Goal: Task Accomplishment & Management: Use online tool/utility

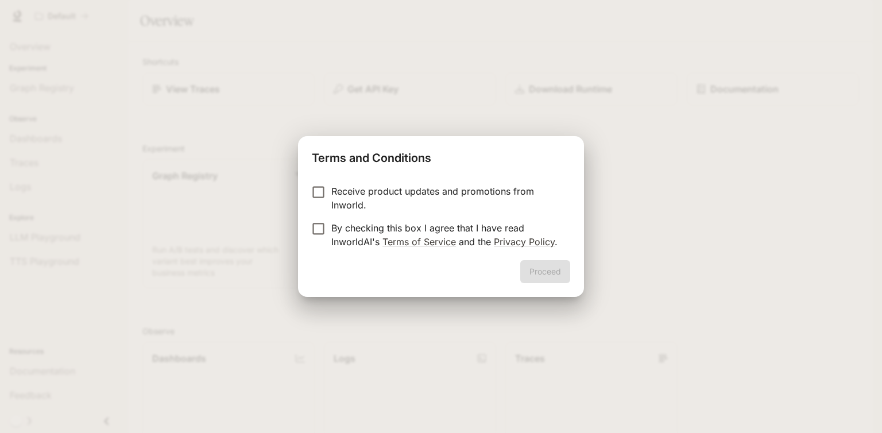
click at [455, 229] on p "By checking this box I agree that I have read InworldAI's Terms of Service and …" at bounding box center [446, 235] width 230 height 28
click at [370, 193] on p "Receive product updates and promotions from Inworld." at bounding box center [446, 198] width 230 height 28
drag, startPoint x: 517, startPoint y: 265, endPoint x: 578, endPoint y: 288, distance: 65.8
click at [578, 288] on div "Proceed" at bounding box center [441, 278] width 286 height 37
click at [566, 278] on button "Proceed" at bounding box center [545, 271] width 50 height 23
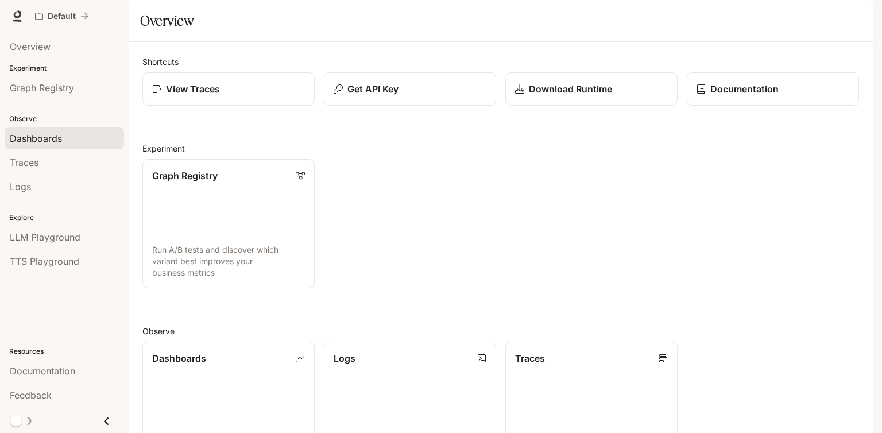
click at [102, 146] on link "Dashboards" at bounding box center [64, 138] width 119 height 22
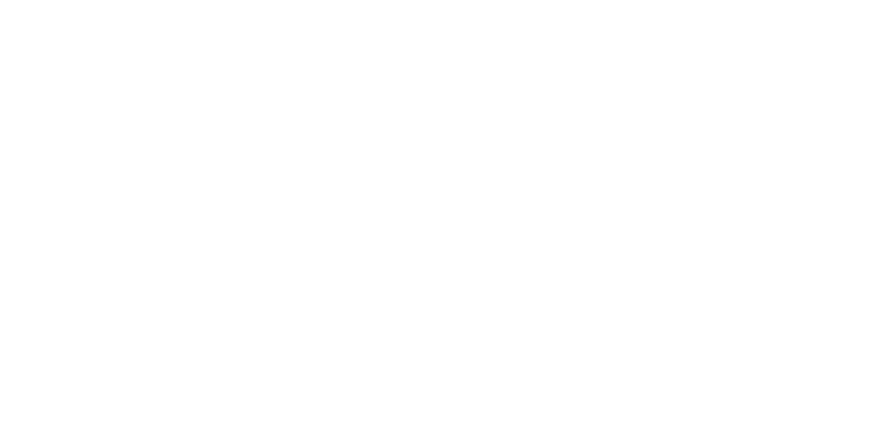
click at [102, 0] on html at bounding box center [441, 0] width 882 height 0
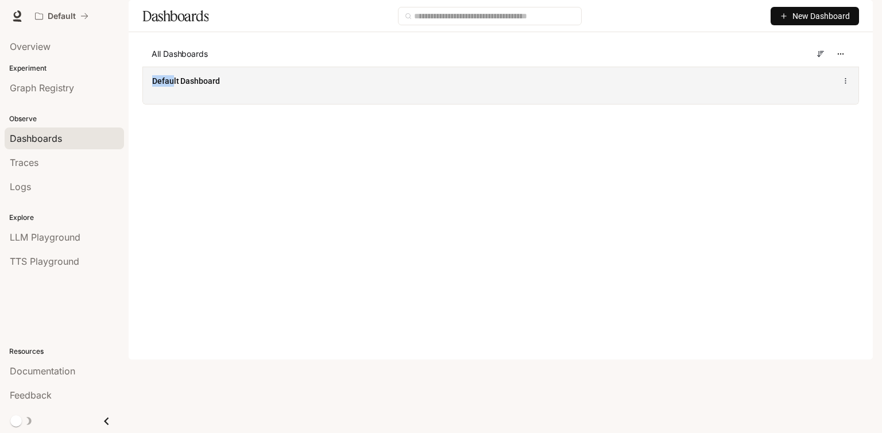
drag, startPoint x: 129, startPoint y: 113, endPoint x: 173, endPoint y: 103, distance: 45.4
click at [173, 103] on div "All Dashboards Default Dashboard" at bounding box center [501, 72] width 744 height 63
click at [173, 103] on div "Default Dashboard" at bounding box center [500, 85] width 715 height 37
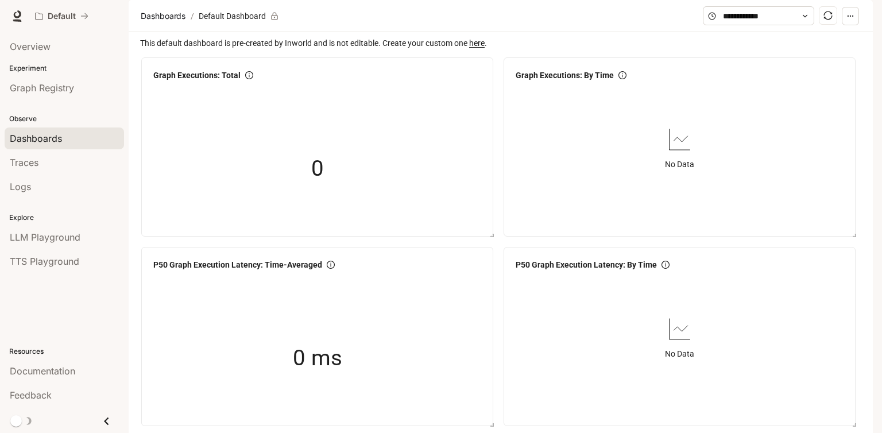
click at [55, 99] on li "Graph Registry" at bounding box center [64, 88] width 129 height 24
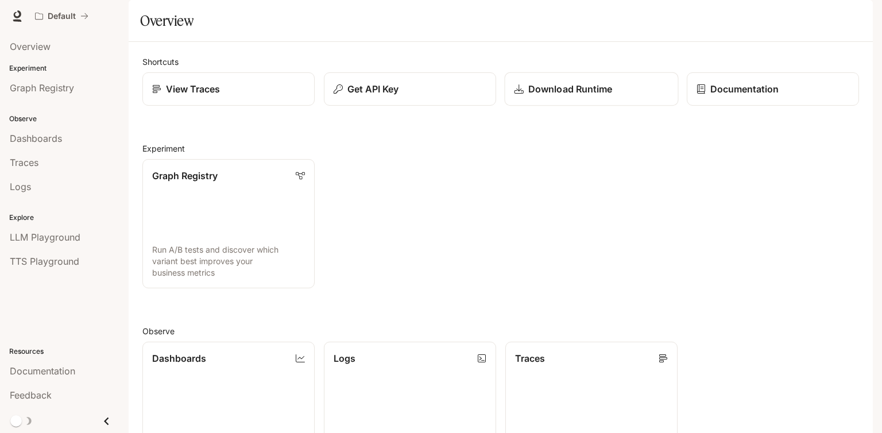
click at [584, 96] on p "Download Runtime" at bounding box center [570, 89] width 84 height 14
drag, startPoint x: 4, startPoint y: 12, endPoint x: 5, endPoint y: 3, distance: 9.2
click at [5, 3] on div "Default Documentation Documentation" at bounding box center [441, 16] width 882 height 32
